Goal: Task Accomplishment & Management: Use online tool/utility

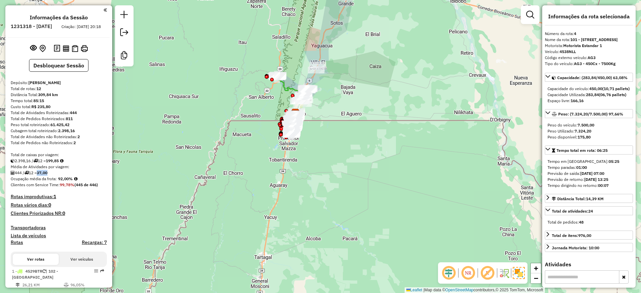
scroll to position [200, 0]
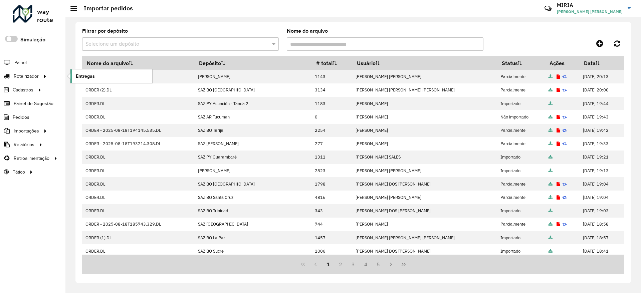
click at [89, 77] on span "Entregas" at bounding box center [85, 76] width 19 height 7
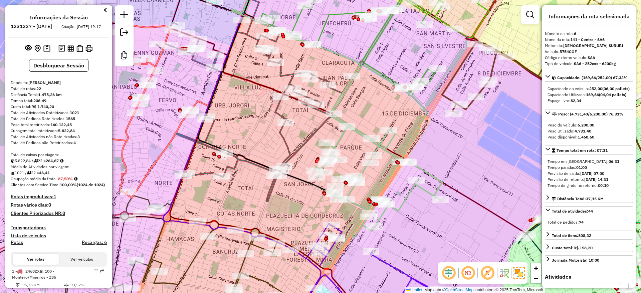
scroll to position [455, 0]
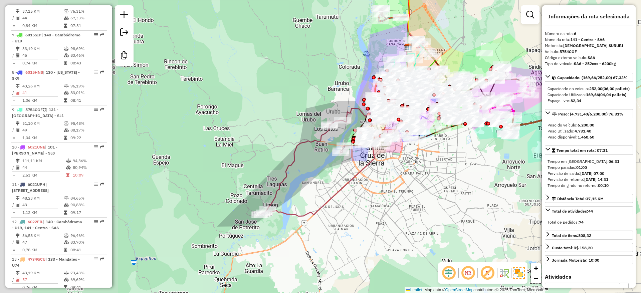
drag, startPoint x: 184, startPoint y: 201, endPoint x: 322, endPoint y: 168, distance: 142.3
click at [322, 168] on div "Janela de atendimento Grade de atendimento Capacidade Transportadoras Veículos …" at bounding box center [320, 146] width 641 height 293
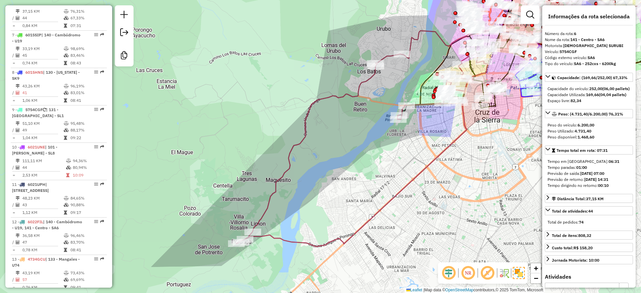
drag, startPoint x: 320, startPoint y: 159, endPoint x: 339, endPoint y: 147, distance: 22.2
click at [339, 147] on div "Janela de atendimento Grade de atendimento Capacidade Transportadoras Veículos …" at bounding box center [320, 146] width 641 height 293
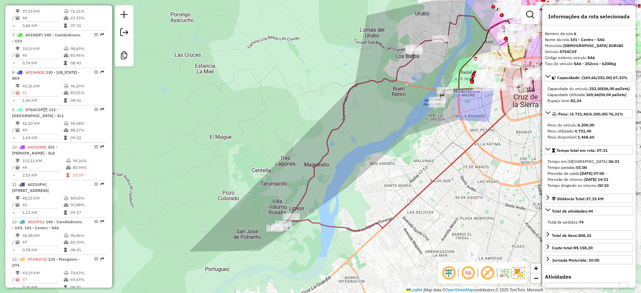
drag, startPoint x: 241, startPoint y: 115, endPoint x: 255, endPoint y: 129, distance: 19.8
click at [255, 129] on div "Janela de atendimento Grade de atendimento Capacidade Transportadoras Veículos …" at bounding box center [320, 146] width 641 height 293
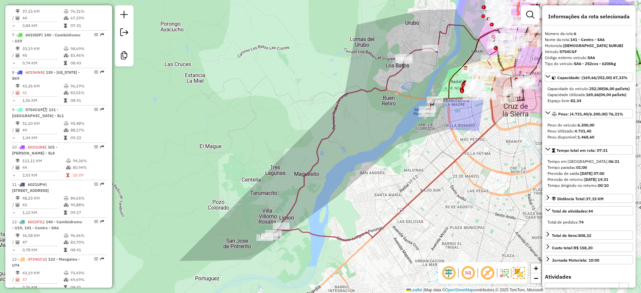
drag, startPoint x: 261, startPoint y: 69, endPoint x: 250, endPoint y: 79, distance: 13.9
click at [250, 79] on div "Janela de atendimento Grade de atendimento Capacidade Transportadoras Veículos …" at bounding box center [320, 146] width 641 height 293
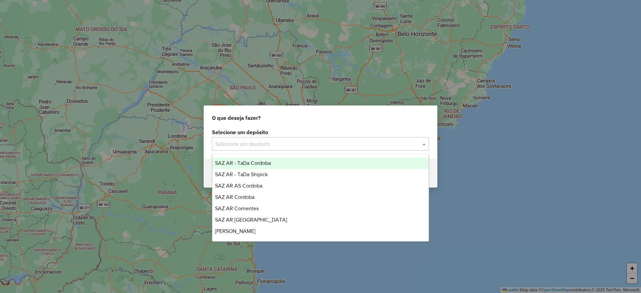
click at [300, 143] on input "text" at bounding box center [313, 144] width 197 height 8
type input "***"
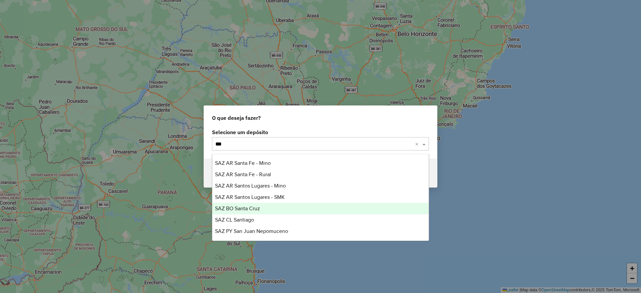
click at [260, 208] on span "SAZ BO Santa Cruz" at bounding box center [237, 209] width 45 height 6
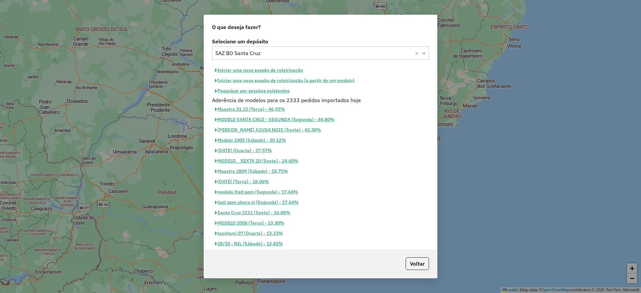
click at [265, 86] on button "Pesquisar por sessões existentes" at bounding box center [252, 91] width 80 height 10
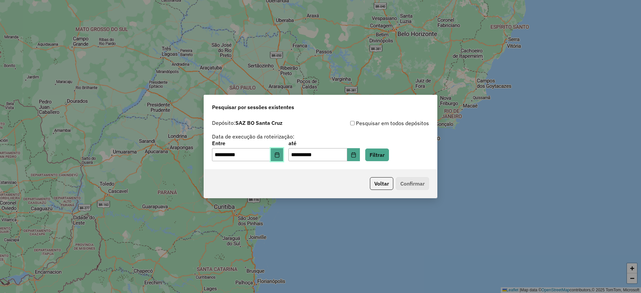
click at [280, 153] on icon "Choose Date" at bounding box center [277, 154] width 5 height 5
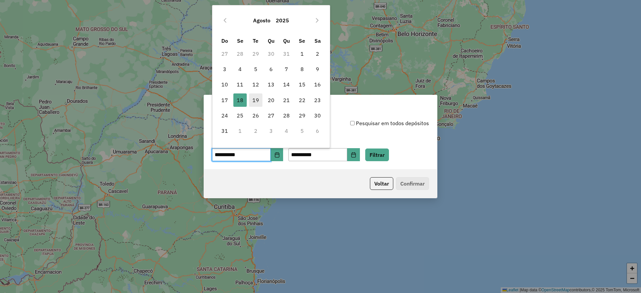
click at [259, 102] on span "19" at bounding box center [255, 100] width 13 height 13
type input "**********"
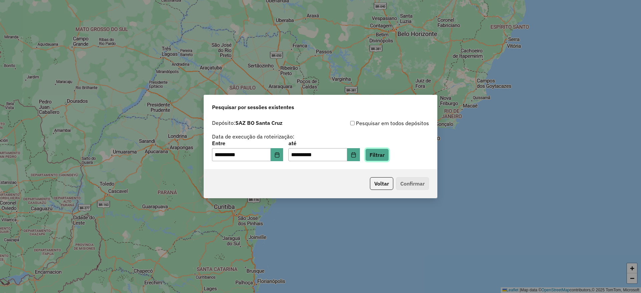
click at [389, 149] on button "Filtrar" at bounding box center [377, 155] width 24 height 13
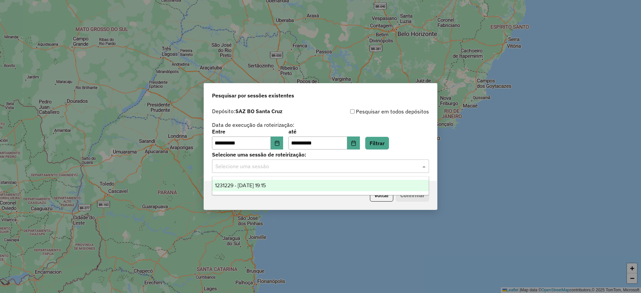
click at [412, 167] on input "text" at bounding box center [313, 167] width 197 height 8
click at [317, 186] on div "1231229 - 19/08/2025 19:15" at bounding box center [320, 185] width 216 height 11
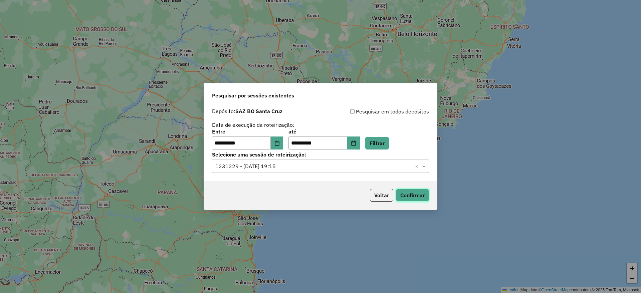
click at [419, 193] on button "Confirmar" at bounding box center [412, 195] width 33 height 13
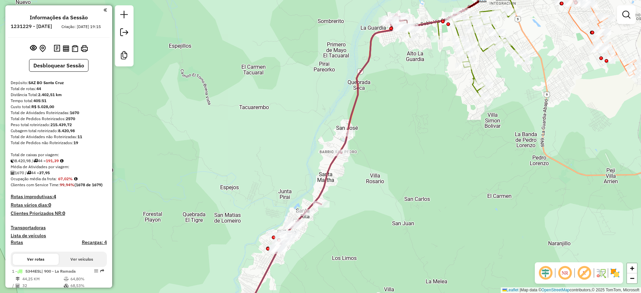
click at [618, 276] on img at bounding box center [615, 273] width 11 height 11
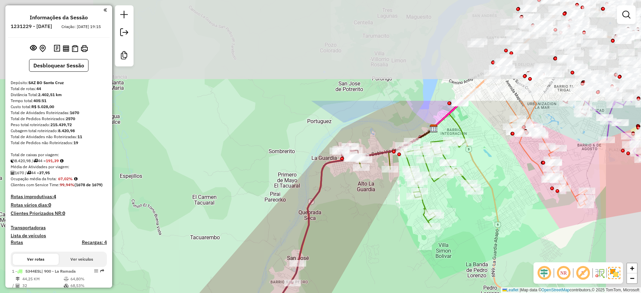
drag, startPoint x: 429, startPoint y: 176, endPoint x: 345, endPoint y: 265, distance: 122.8
click at [345, 293] on html "Aguarde... Pop-up bloqueado! Seu navegador bloqueou automáticamente a abertura …" at bounding box center [320, 146] width 641 height 293
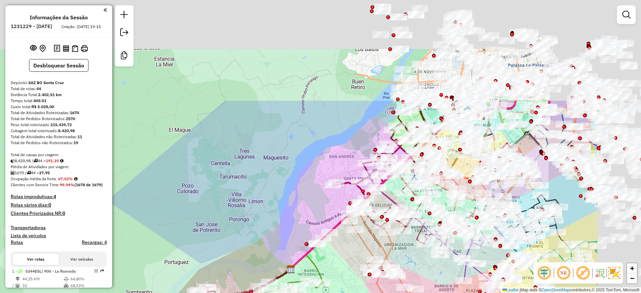
drag, startPoint x: 345, startPoint y: 50, endPoint x: 215, endPoint y: 205, distance: 202.5
click at [215, 205] on div "Janela de atendimento Grade de atendimento Capacidade Transportadoras Veículos …" at bounding box center [320, 146] width 641 height 293
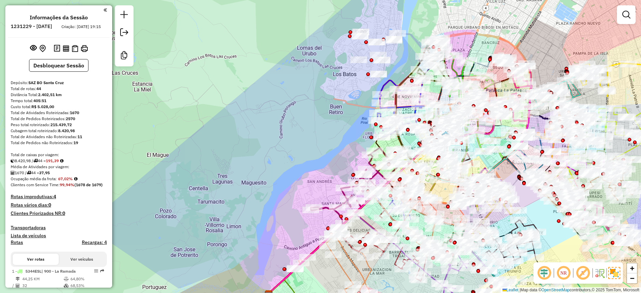
drag, startPoint x: 334, startPoint y: 32, endPoint x: 312, endPoint y: 64, distance: 39.5
click at [312, 64] on div "Janela de atendimento Grade de atendimento Capacidade Transportadoras Veículos …" at bounding box center [320, 146] width 641 height 293
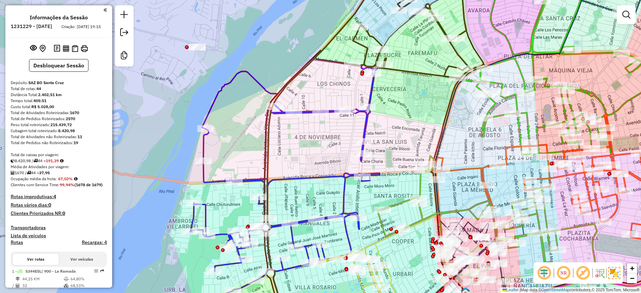
drag, startPoint x: 420, startPoint y: 138, endPoint x: 426, endPoint y: 132, distance: 9.2
click at [426, 132] on div "Janela de atendimento Grade de atendimento Capacidade Transportadoras Veículos …" at bounding box center [320, 146] width 641 height 293
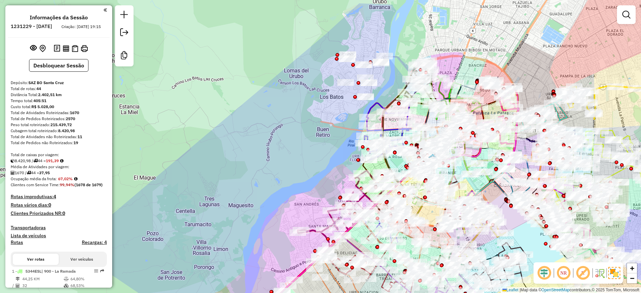
click at [276, 92] on div "Janela de atendimento Grade de atendimento Capacidade Transportadoras Veículos …" at bounding box center [320, 146] width 641 height 293
